Goal: Book appointment/travel/reservation

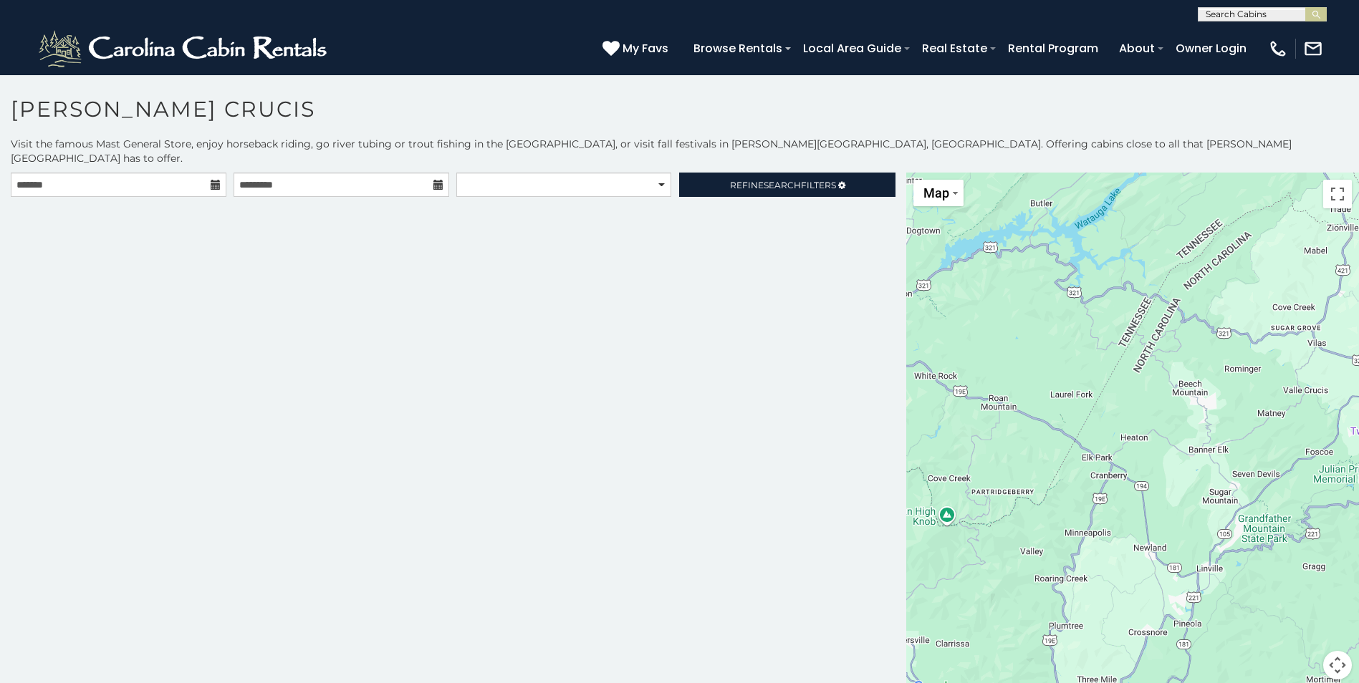
click at [216, 180] on icon at bounding box center [216, 185] width 10 height 10
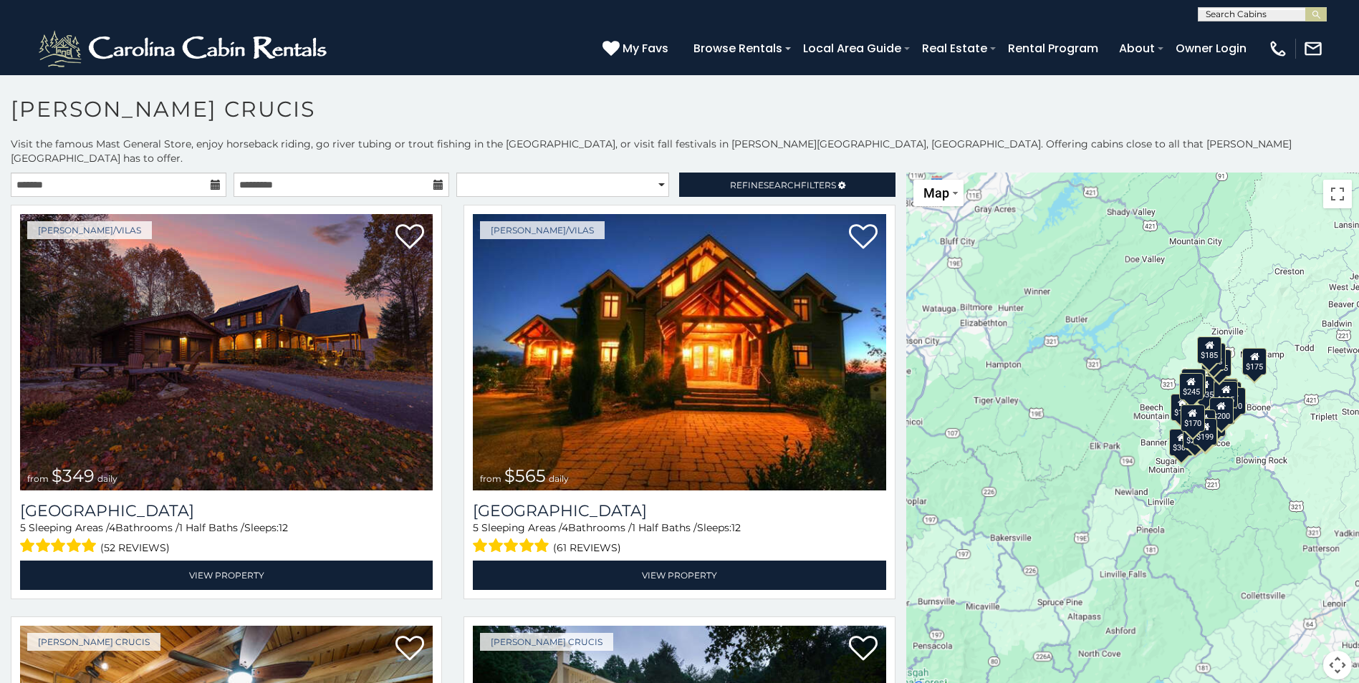
click at [214, 180] on icon at bounding box center [216, 185] width 10 height 10
click at [139, 173] on input "text" at bounding box center [119, 185] width 216 height 24
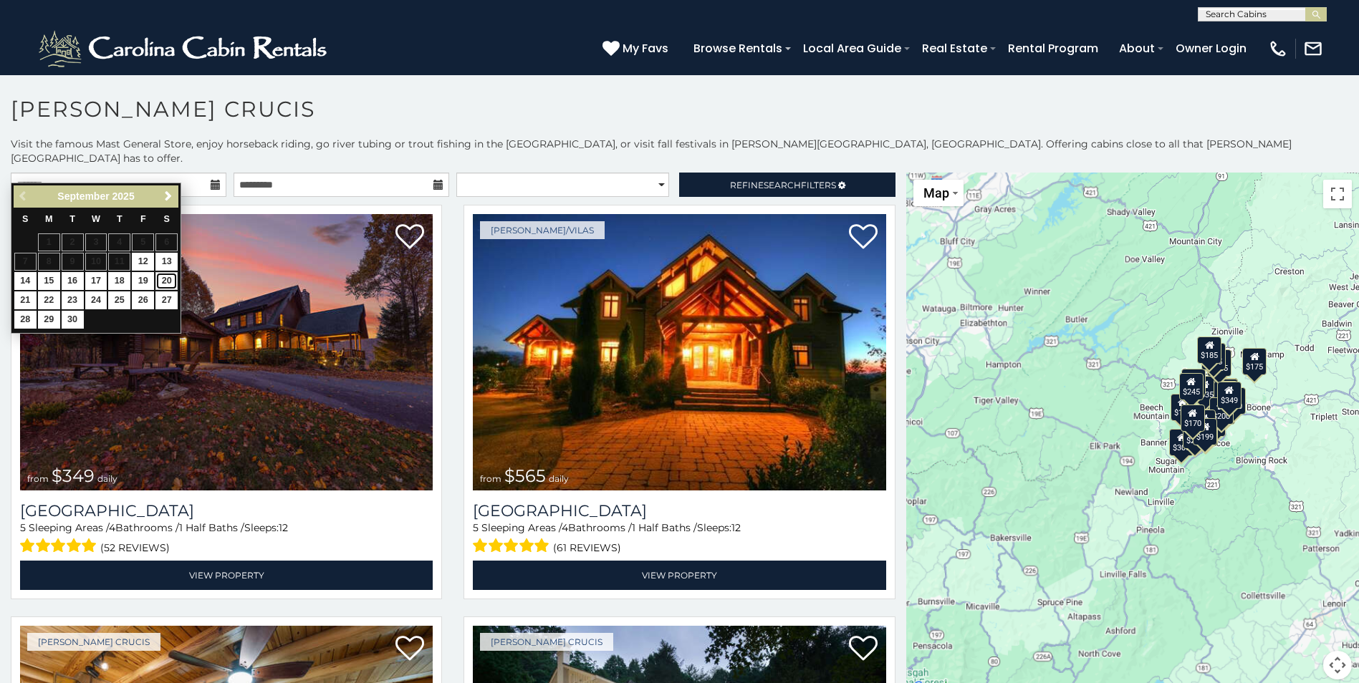
click at [172, 280] on link "20" at bounding box center [166, 281] width 22 height 18
type input "**********"
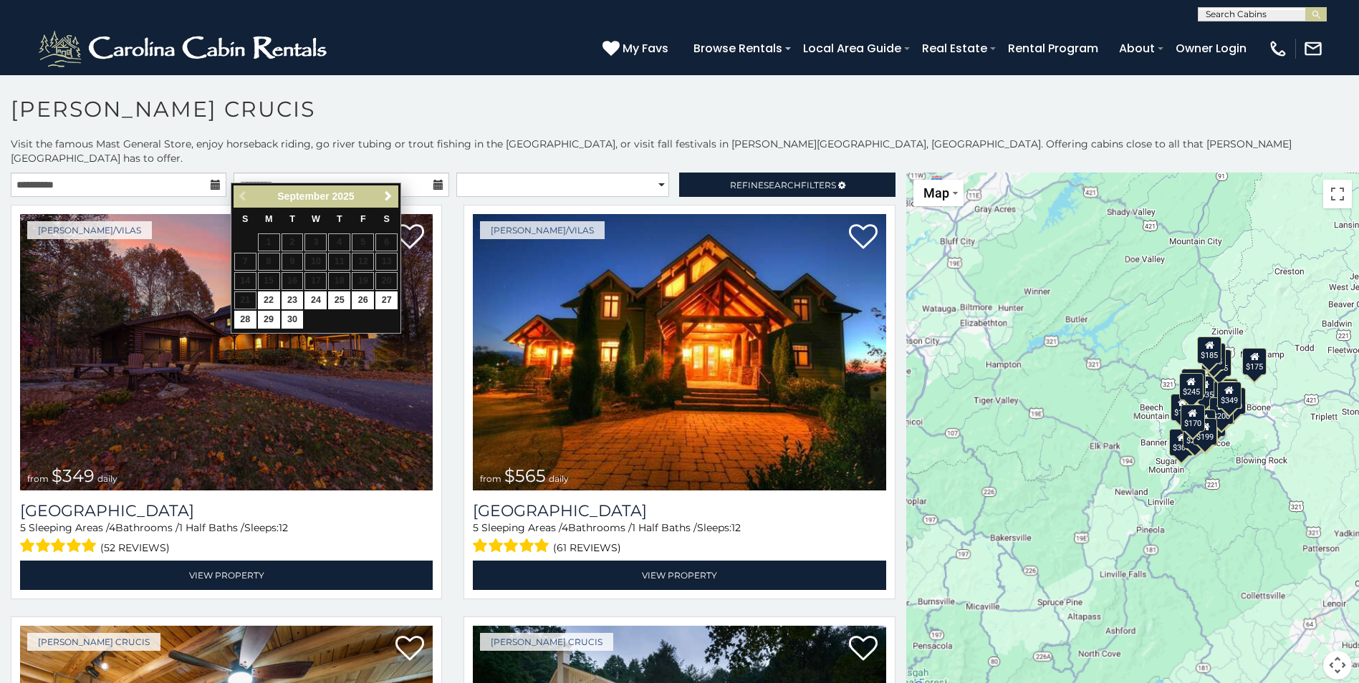
drag, startPoint x: 240, startPoint y: 299, endPoint x: 259, endPoint y: 254, distance: 49.1
click at [240, 299] on table "S M T W T F S 1 2 3 4 5 6 7 8 9 10 11 12 13 14 15 16 17 18 19 20 21 22 23 24 25…" at bounding box center [316, 269] width 165 height 122
click at [386, 173] on input "text" at bounding box center [342, 185] width 216 height 24
click at [244, 304] on table "S M T W T F S 1 2 3 4 5 6 7 8 9 10 11 12 13 14 15 16 17 18 19 20 21 22 23 24 25…" at bounding box center [316, 269] width 165 height 122
click at [246, 299] on table "S M T W T F S 1 2 3 4 5 6 7 8 9 10 11 12 13 14 15 16 17 18 19 20 21 22 23 24 25…" at bounding box center [316, 269] width 165 height 122
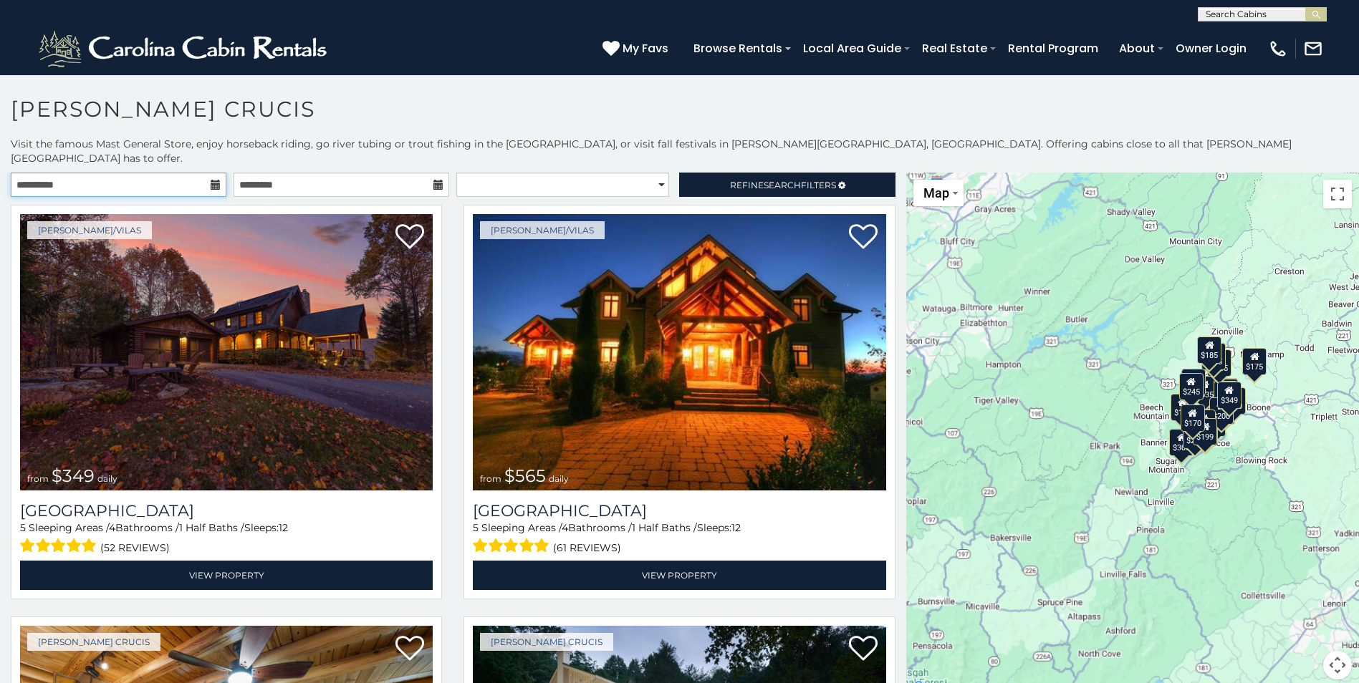
click at [197, 173] on input "**********" at bounding box center [119, 185] width 216 height 24
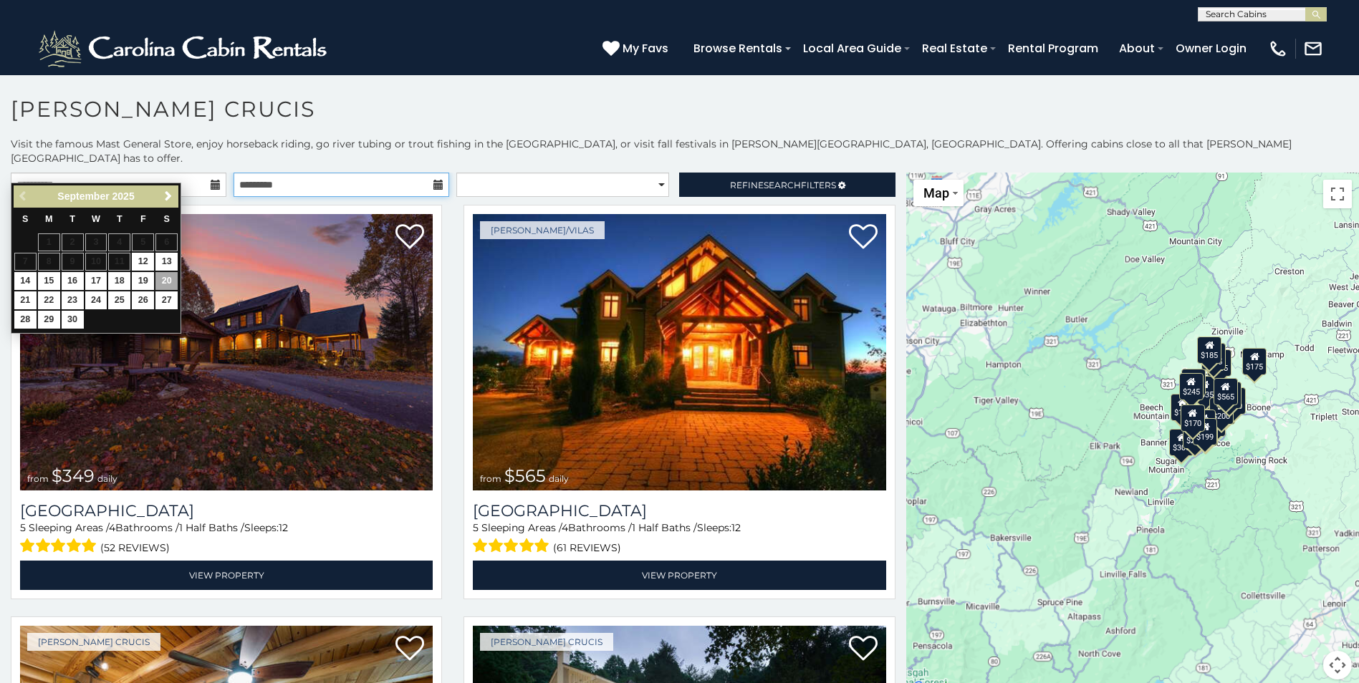
click at [339, 173] on input "text" at bounding box center [342, 185] width 216 height 24
